Goal: Task Accomplishment & Management: Use online tool/utility

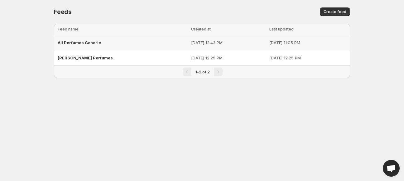
click at [81, 41] on span "All Perfumes Generic" at bounding box center [79, 42] width 43 height 5
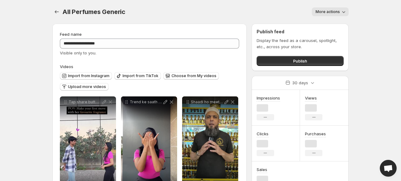
scroll to position [95, 0]
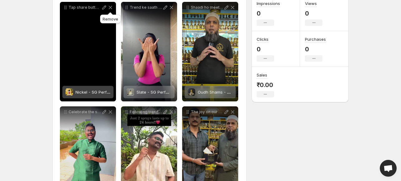
click at [110, 7] on icon at bounding box center [110, 7] width 6 height 6
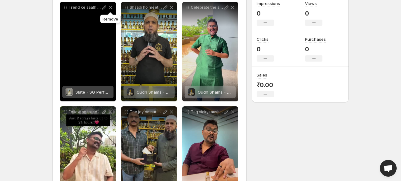
click at [109, 5] on icon at bounding box center [110, 7] width 6 height 6
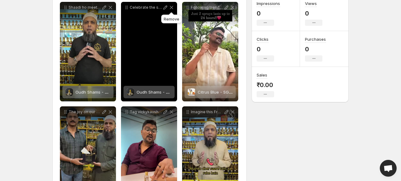
click at [172, 6] on icon at bounding box center [171, 7] width 3 height 3
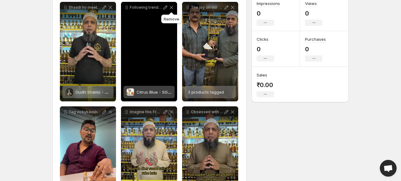
click at [172, 7] on icon at bounding box center [171, 7] width 3 height 3
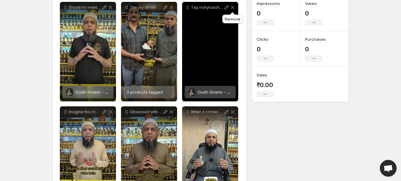
click at [233, 6] on icon at bounding box center [233, 7] width 6 height 6
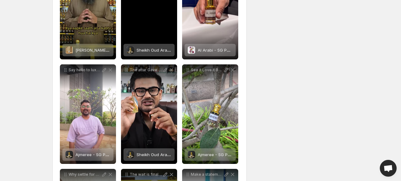
scroll to position [243, 0]
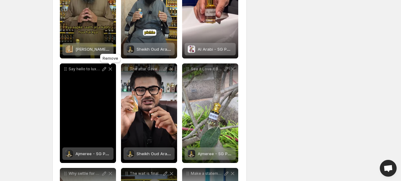
click at [110, 70] on icon at bounding box center [110, 69] width 3 height 3
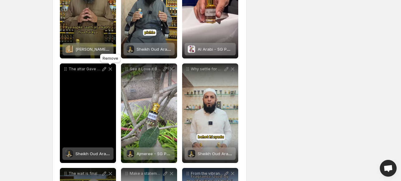
click at [109, 69] on icon at bounding box center [110, 69] width 6 height 6
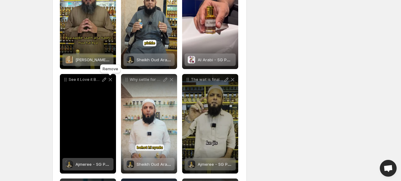
scroll to position [231, 0]
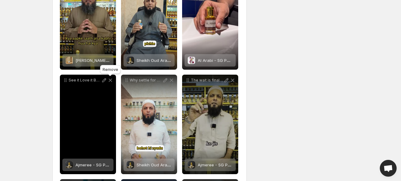
click at [109, 82] on icon at bounding box center [110, 80] width 6 height 6
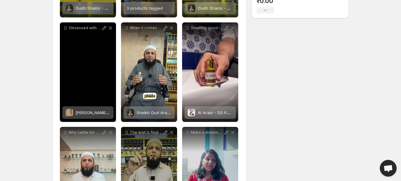
scroll to position [178, 0]
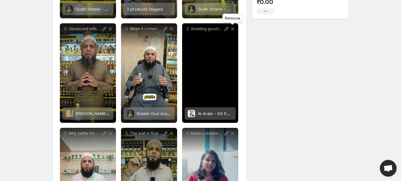
click at [233, 27] on icon at bounding box center [233, 29] width 6 height 6
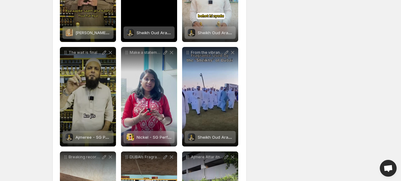
scroll to position [259, 0]
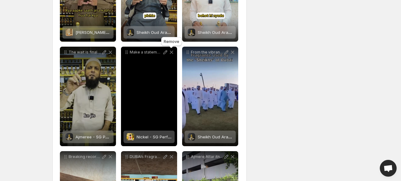
click at [172, 53] on icon at bounding box center [171, 52] width 3 height 3
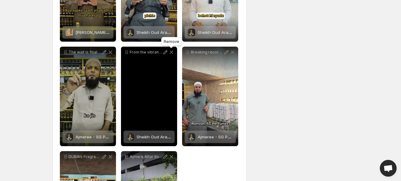
click at [172, 53] on icon at bounding box center [171, 52] width 3 height 3
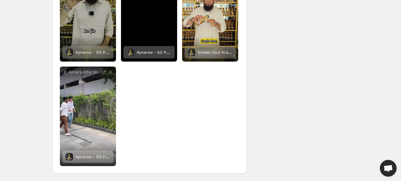
scroll to position [344, 0]
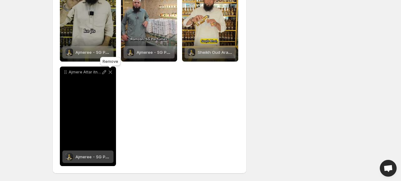
click at [109, 71] on icon at bounding box center [110, 72] width 6 height 6
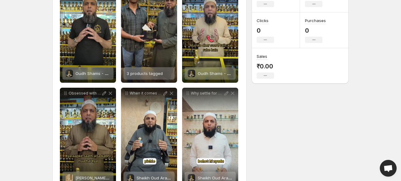
scroll to position [0, 0]
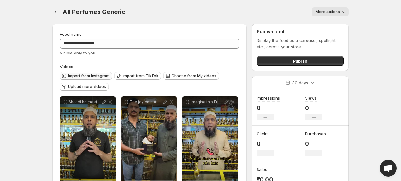
click at [99, 74] on span "Import from Instagram" at bounding box center [88, 76] width 41 height 5
click at [84, 74] on span "Import from Instagram" at bounding box center [88, 76] width 41 height 5
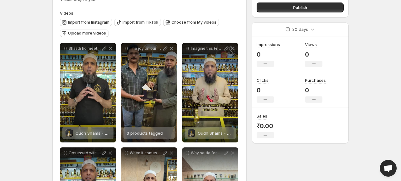
scroll to position [53, 0]
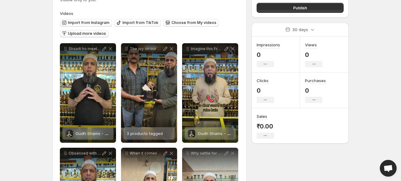
click at [92, 37] on button "Upload more videos" at bounding box center [84, 33] width 49 height 7
click at [101, 20] on button "Import from Instagram" at bounding box center [86, 22] width 52 height 7
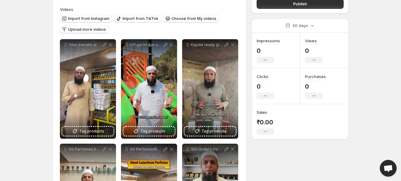
scroll to position [58, 0]
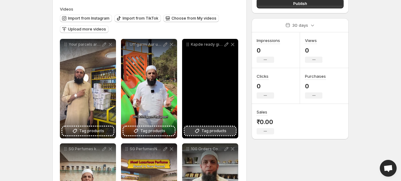
click at [211, 134] on span "Tag products" at bounding box center [213, 131] width 25 height 6
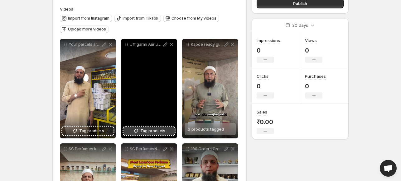
click at [141, 131] on span "Tag products" at bounding box center [152, 131] width 25 height 6
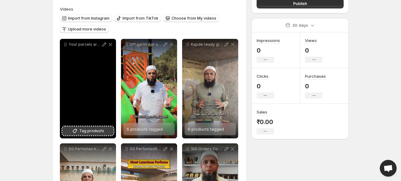
click at [92, 133] on span "Tag products" at bounding box center [91, 131] width 25 height 6
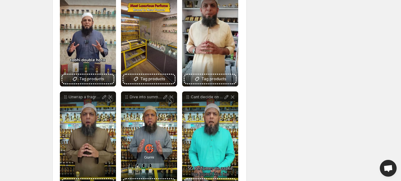
scroll to position [215, 0]
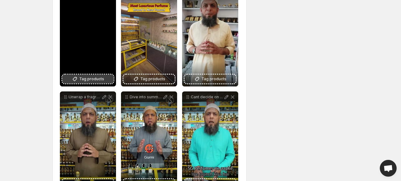
click at [83, 80] on span "Tag products" at bounding box center [91, 79] width 25 height 6
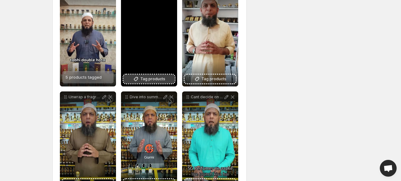
click at [151, 81] on span "Tag products" at bounding box center [152, 79] width 25 height 6
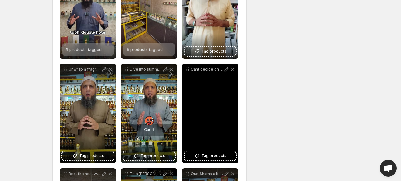
scroll to position [242, 0]
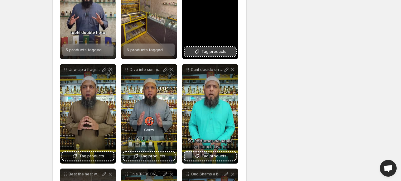
click at [213, 49] on span "Tag products" at bounding box center [213, 52] width 25 height 6
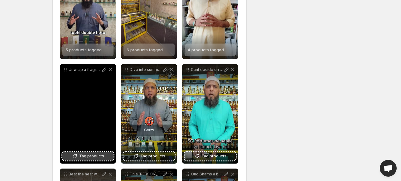
click at [89, 158] on span "Tag products" at bounding box center [91, 156] width 25 height 6
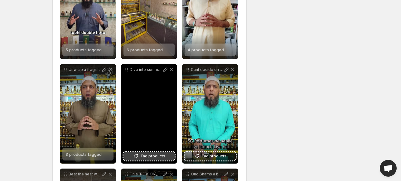
click at [139, 155] on icon at bounding box center [136, 156] width 6 height 6
click at [143, 157] on span "3 products tagged" at bounding box center [145, 154] width 36 height 5
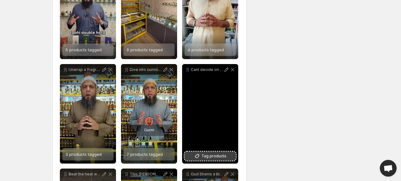
drag, startPoint x: 143, startPoint y: 157, endPoint x: 223, endPoint y: 158, distance: 79.8
click at [223, 158] on span "Tag products" at bounding box center [213, 156] width 25 height 6
click at [234, 70] on icon at bounding box center [233, 70] width 6 height 6
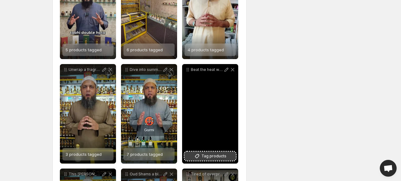
click at [209, 158] on span "Tag products" at bounding box center [213, 156] width 25 height 6
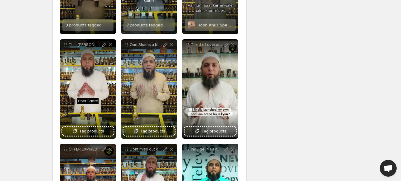
scroll to position [372, 0]
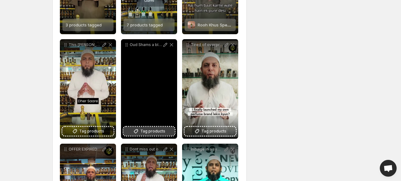
click at [152, 131] on span "Tag products" at bounding box center [152, 131] width 25 height 6
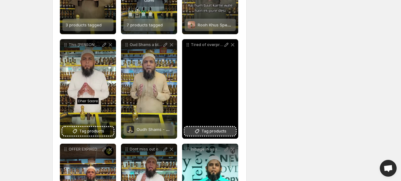
click at [220, 133] on span "Tag products" at bounding box center [213, 131] width 25 height 6
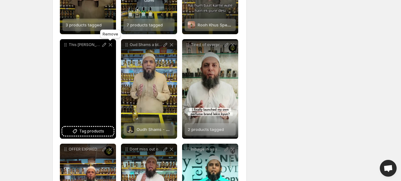
click at [111, 44] on icon at bounding box center [110, 45] width 6 height 6
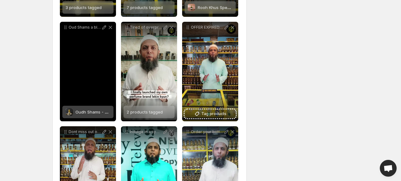
scroll to position [389, 0]
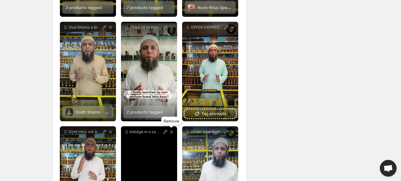
click at [171, 132] on icon at bounding box center [171, 132] width 6 height 6
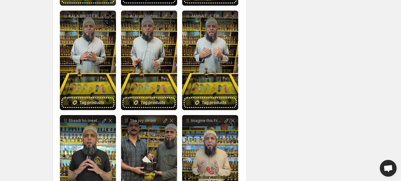
scroll to position [610, 0]
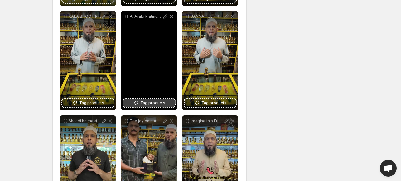
click at [143, 101] on span "Tag products" at bounding box center [152, 103] width 25 height 6
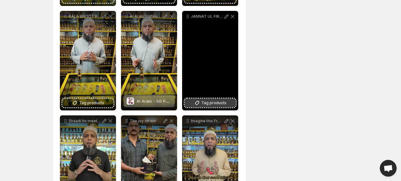
click at [221, 107] on button "Tag products" at bounding box center [210, 103] width 51 height 9
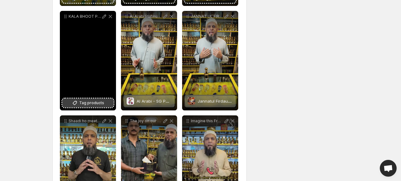
click at [88, 101] on span "Tag products" at bounding box center [91, 103] width 25 height 6
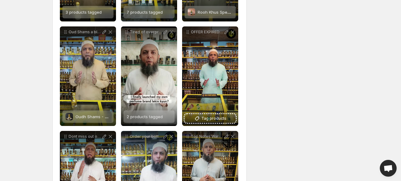
scroll to position [384, 0]
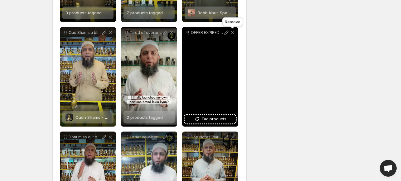
click at [231, 31] on icon at bounding box center [233, 33] width 6 height 6
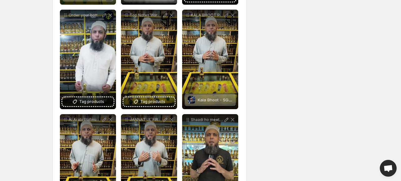
scroll to position [477, 0]
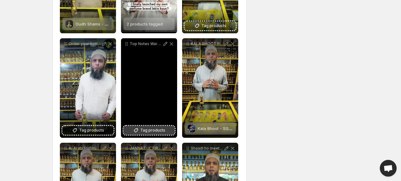
click at [141, 128] on span "Tag products" at bounding box center [152, 131] width 25 height 6
click at [144, 128] on span "6 products tagged" at bounding box center [145, 128] width 36 height 5
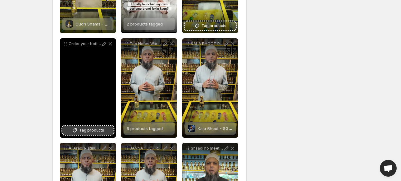
click at [75, 134] on button "Tag products" at bounding box center [87, 130] width 51 height 9
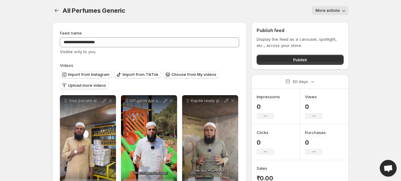
scroll to position [0, 0]
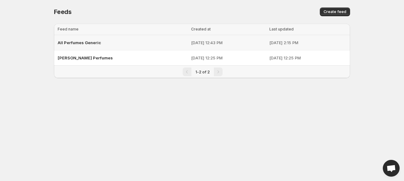
click at [194, 42] on p "[DATE] 12:43 PM" at bounding box center [228, 43] width 75 height 6
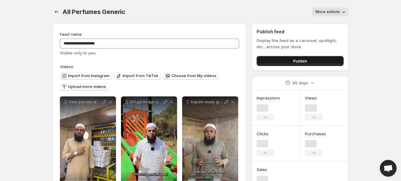
click at [297, 60] on span "Publish" at bounding box center [300, 61] width 14 height 6
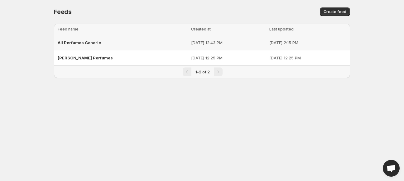
click at [95, 42] on span "All Perfumes Generic" at bounding box center [79, 42] width 43 height 5
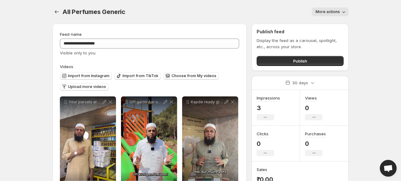
click at [330, 10] on span "More actions" at bounding box center [328, 11] width 24 height 5
click at [282, 61] on button "Publish" at bounding box center [300, 61] width 87 height 10
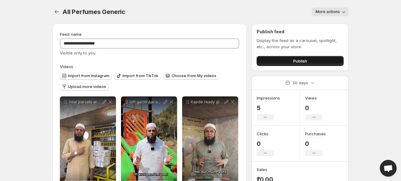
click at [290, 61] on button "Publish" at bounding box center [300, 61] width 87 height 10
